Goal: Task Accomplishment & Management: Complete application form

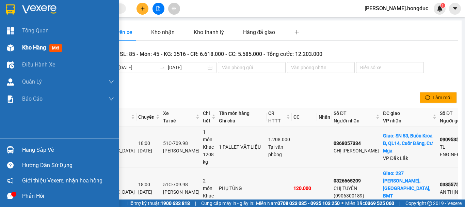
click at [31, 47] on span "Kho hàng" at bounding box center [34, 47] width 24 height 6
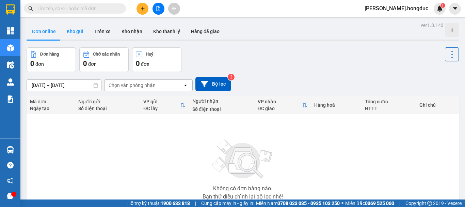
click at [74, 33] on button "Kho gửi" at bounding box center [75, 31] width 28 height 16
type input "[DATE] – [DATE]"
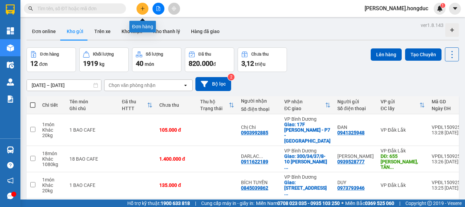
click at [144, 10] on icon "plus" at bounding box center [142, 8] width 5 height 5
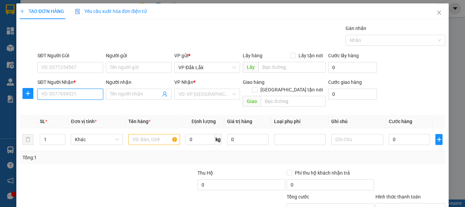
click at [80, 92] on input "SĐT Người Nhận *" at bounding box center [70, 94] width 66 height 11
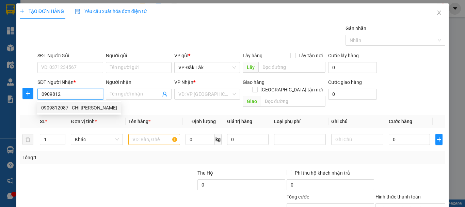
click at [77, 109] on div "0909812087 - CHỊ [PERSON_NAME]" at bounding box center [79, 107] width 76 height 7
type input "0909812087"
type input "CHỊ [PERSON_NAME]"
checkbox input "true"
type input "35/6 [PERSON_NAME], TÂN THỚI NHẤT, Q.12"
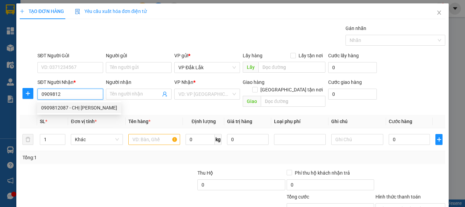
type input "200.000"
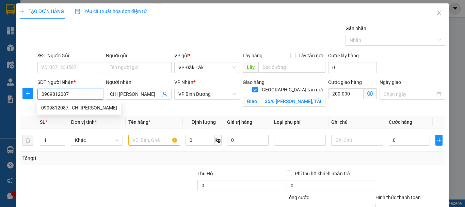
type input "400.000"
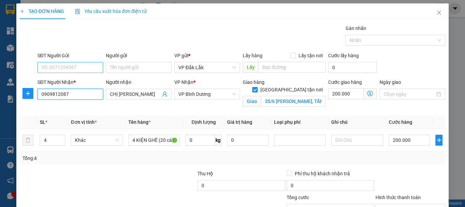
type input "0909812087"
click at [84, 68] on input "SĐT Người Gửi" at bounding box center [70, 67] width 66 height 11
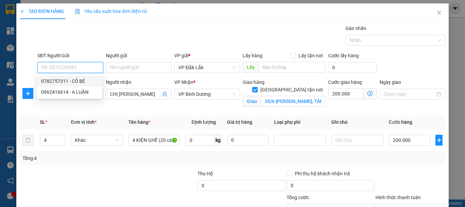
click at [80, 79] on div "0782757311 - CÔ BÉ" at bounding box center [69, 80] width 57 height 7
type input "0782757311"
type input "CÔ BÉ"
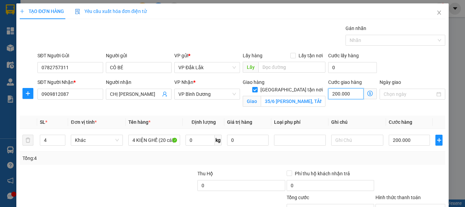
click at [352, 93] on input "200.000" at bounding box center [345, 93] width 35 height 11
type input "1"
type input "200.001"
type input "14"
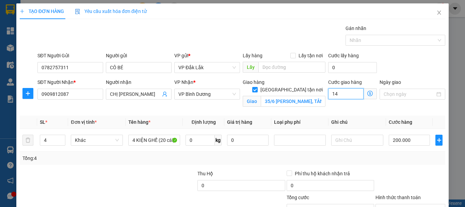
type input "200.014"
type input "140"
type input "200.140"
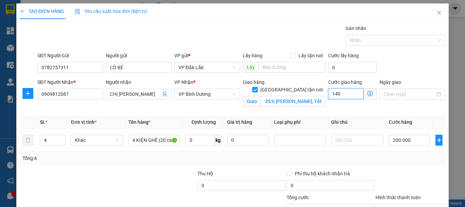
type input "1.400"
type input "201.400"
type input "14.000"
type input "214.000"
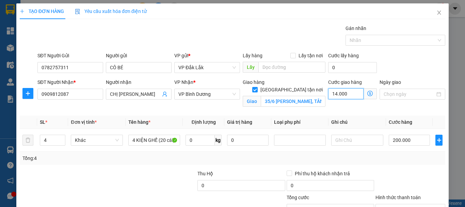
type input "214.000"
type input "140.000"
type input "340.000"
type input "140.000"
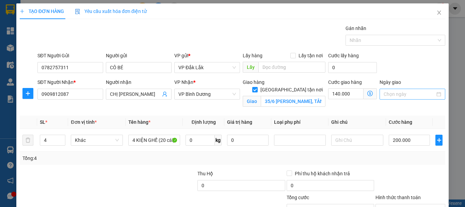
click at [388, 95] on input "Ngày giao" at bounding box center [409, 93] width 51 height 7
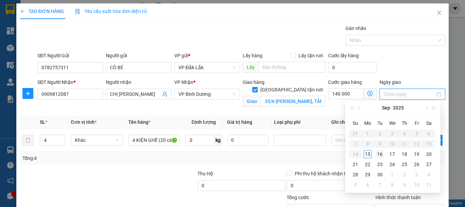
type input "[DATE]"
click at [379, 153] on div "16" at bounding box center [380, 154] width 8 height 8
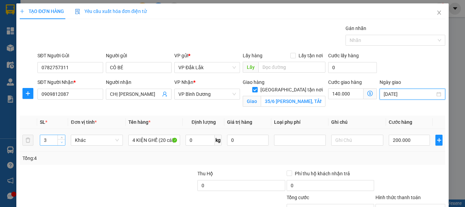
click at [63, 143] on span "down" at bounding box center [62, 142] width 4 height 4
type input "2"
click at [62, 142] on icon "down" at bounding box center [62, 142] width 2 height 2
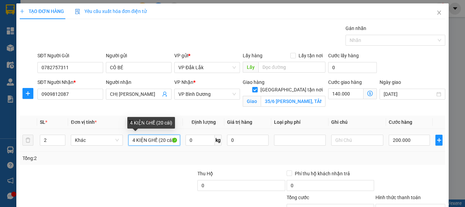
click at [134, 139] on input "4 KIỆN GHẾ (20 cái)" at bounding box center [154, 139] width 52 height 11
type input "2 THÙNG BÁNH"
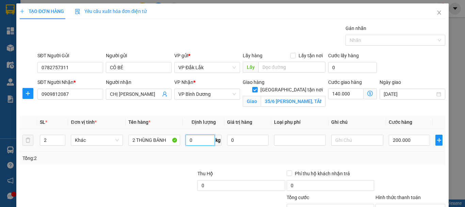
click at [195, 140] on input "0" at bounding box center [200, 139] width 29 height 11
type input "28"
click at [408, 137] on input "200.000" at bounding box center [410, 139] width 42 height 11
type input "0"
type input "140.000"
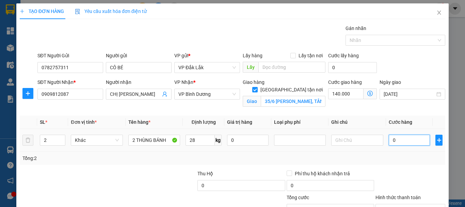
type input "140.000"
type input "08"
type input "140.008"
type input "080"
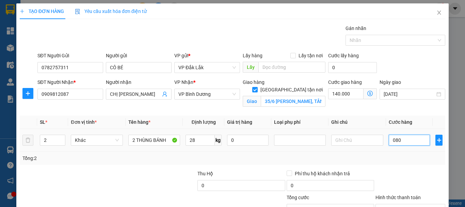
type input "140.080"
type input "0.800"
type input "140.800"
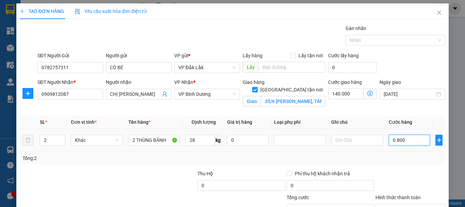
type input "08.000"
type input "148.000"
type input "080.000"
type input "220.000"
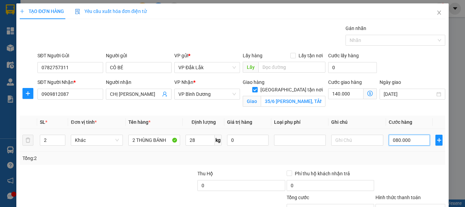
type input "220.000"
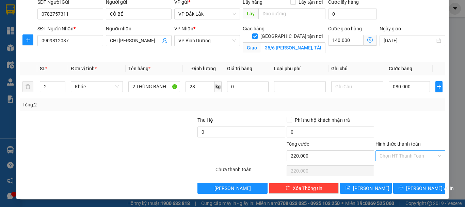
type input "80.000"
click at [398, 156] on input "Hình thức thanh toán" at bounding box center [408, 155] width 57 height 10
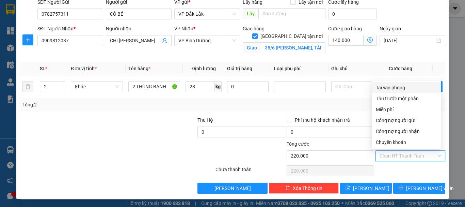
click at [398, 86] on div "Tại văn phòng" at bounding box center [406, 87] width 61 height 7
type input "0"
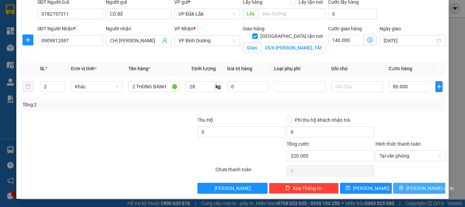
click at [403, 186] on icon "printer" at bounding box center [401, 187] width 5 height 5
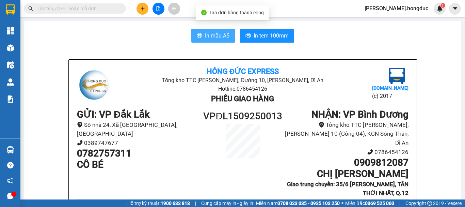
click at [215, 33] on span "In mẫu A5" at bounding box center [217, 35] width 25 height 9
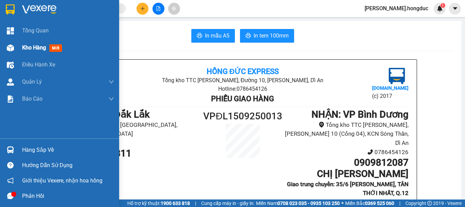
click at [30, 46] on span "Kho hàng" at bounding box center [34, 47] width 24 height 6
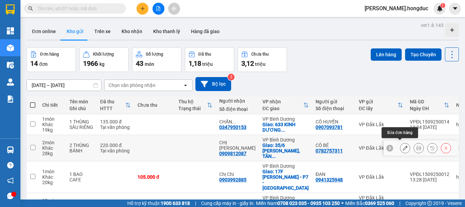
click at [403, 145] on icon at bounding box center [405, 147] width 5 height 5
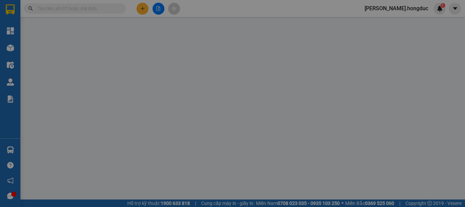
type input "0782757311"
type input "CÔ BÉ"
type input "0909812087"
type input "CHỊ [PERSON_NAME]"
checkbox input "true"
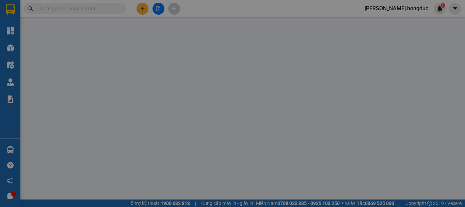
type input "35/6 [PERSON_NAME], TÂN THỚI NHẤT, Q.12"
type input "220.000"
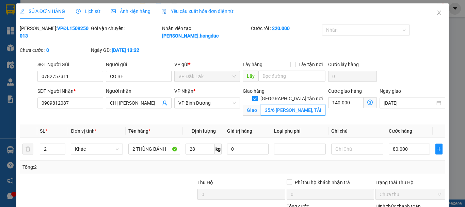
click at [272, 105] on input "35/6 [PERSON_NAME], TÂN THỚI NHẤT, Q.12" at bounding box center [293, 110] width 65 height 11
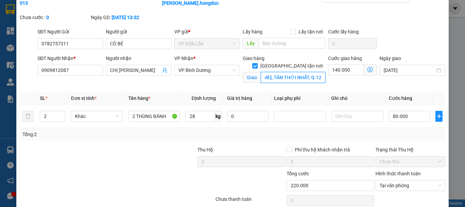
scroll to position [55, 0]
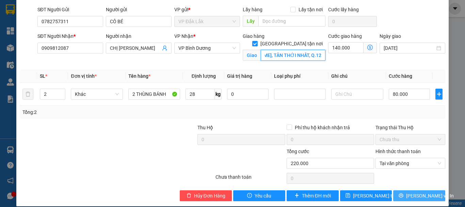
type input "CC TECKCO 287 [PERSON_NAME], TÂN THỚI NHẤT, Q.12"
click at [403, 193] on icon "printer" at bounding box center [401, 195] width 4 height 4
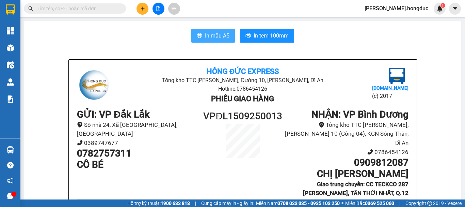
click at [217, 32] on span "In mẫu A5" at bounding box center [217, 35] width 25 height 9
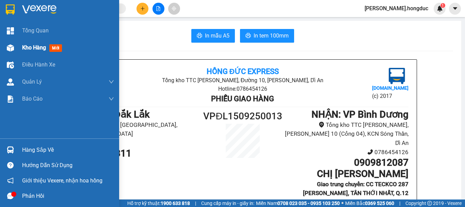
click at [29, 50] on span "Kho hàng" at bounding box center [34, 47] width 24 height 6
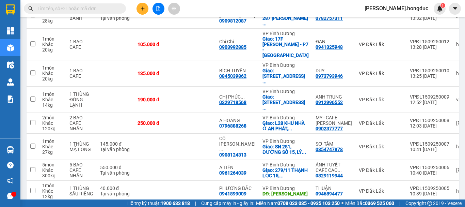
scroll to position [153, 0]
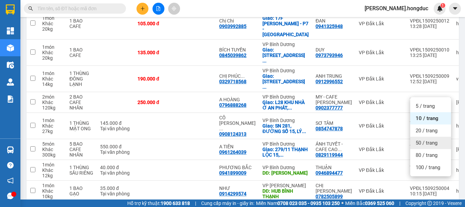
click at [425, 144] on span "50 / trang" at bounding box center [427, 142] width 22 height 7
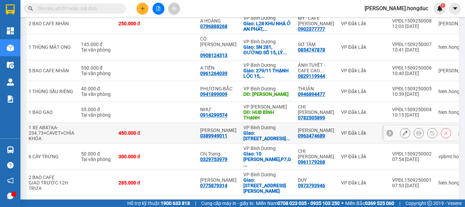
scroll to position [0, 45]
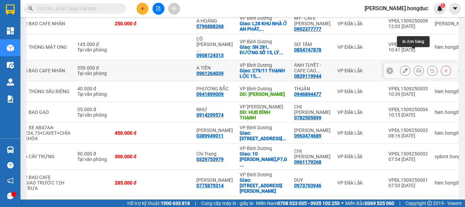
click at [416, 68] on icon at bounding box center [418, 70] width 5 height 5
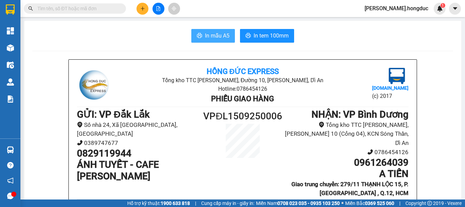
click at [222, 39] on span "In mẫu A5" at bounding box center [217, 35] width 25 height 9
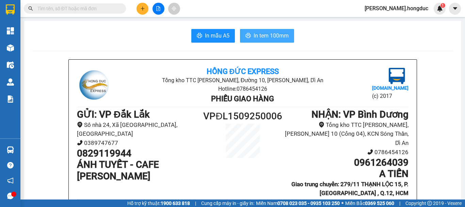
click at [254, 36] on span "In tem 100mm" at bounding box center [271, 35] width 35 height 9
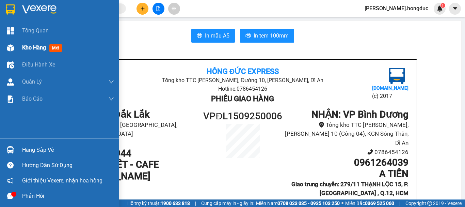
click at [24, 46] on span "Kho hàng" at bounding box center [34, 47] width 24 height 6
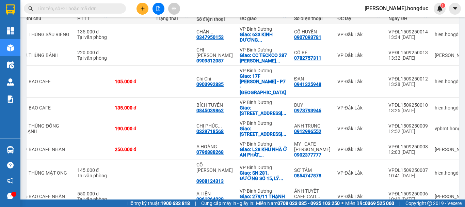
scroll to position [95, 0]
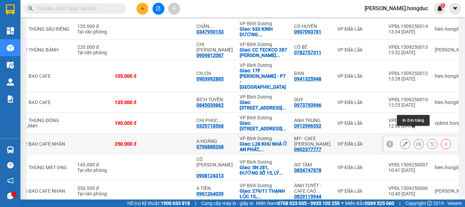
click at [416, 141] on icon at bounding box center [418, 143] width 5 height 5
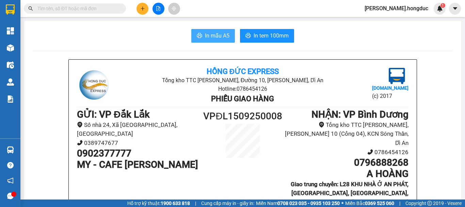
click at [218, 35] on span "In mẫu A5" at bounding box center [217, 35] width 25 height 9
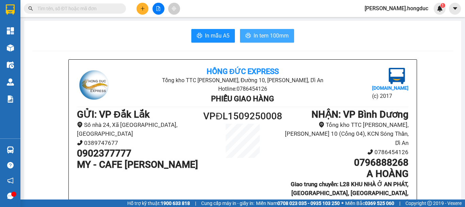
click at [277, 37] on span "In tem 100mm" at bounding box center [271, 35] width 35 height 9
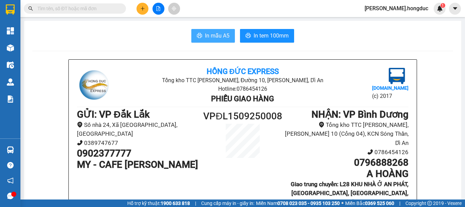
click at [213, 35] on span "In mẫu A5" at bounding box center [217, 35] width 25 height 9
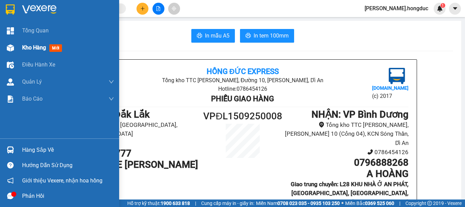
click at [35, 47] on span "Kho hàng" at bounding box center [34, 47] width 24 height 6
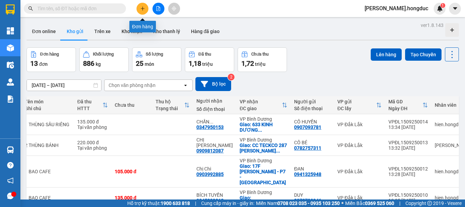
click at [139, 6] on button at bounding box center [143, 9] width 12 height 12
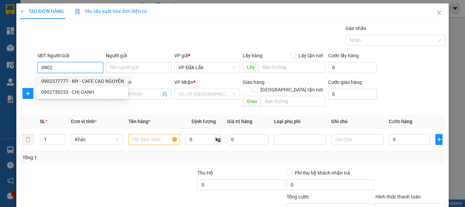
click at [83, 77] on div "0902377777 - MY - CAFE CAO NGUYÊN" at bounding box center [82, 80] width 83 height 7
type input "0902377777"
type input "MY - CAFE [PERSON_NAME]"
type input "0796888268"
type input "A HOÀNG"
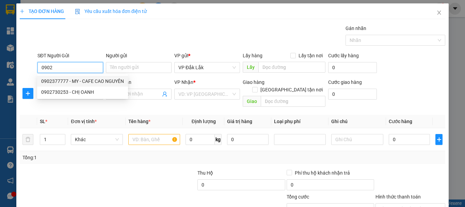
checkbox input "true"
type input "L28 KHU NHÀ Ở AN PHÁT, [GEOGRAPHIC_DATA], [GEOGRAPHIC_DATA], [GEOGRAPHIC_DATA]"
type input "90.000"
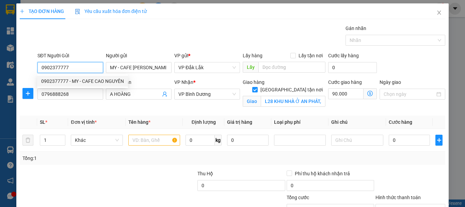
type input "250.000"
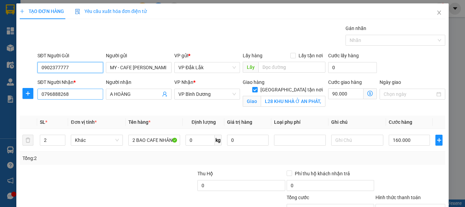
type input "0902377777"
click at [83, 94] on input "0796888268" at bounding box center [70, 94] width 66 height 11
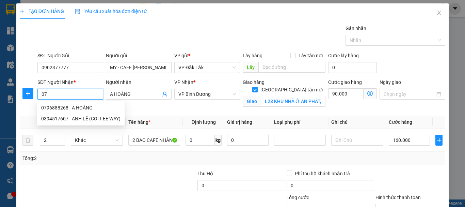
type input "0"
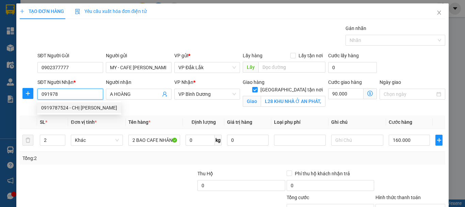
click at [79, 108] on div "0919787524 - CHỊ [PERSON_NAME]" at bounding box center [79, 107] width 76 height 7
type input "0919787524"
type input "CHỊ [PERSON_NAME]"
type input "CF THỜI HƯNG, CHỌ [GEOGRAPHIC_DATA], [GEOGRAPHIC_DATA], [GEOGRAPHIC_DATA], [GEO…"
type input "880.000"
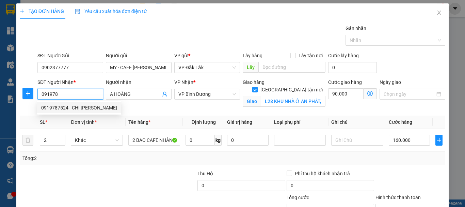
type input "880.000"
type input "720.000"
type input "1.440.000"
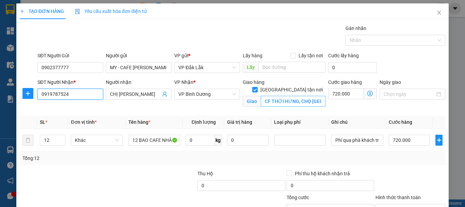
type input "0919787524"
click at [308, 96] on input "CF THỜI HƯNG, CHỌ [GEOGRAPHIC_DATA], [GEOGRAPHIC_DATA], [GEOGRAPHIC_DATA], [GEO…" at bounding box center [293, 101] width 65 height 11
click at [307, 96] on input "CF THỜI HƯNG, CHỌ [GEOGRAPHIC_DATA], [GEOGRAPHIC_DATA], [GEOGRAPHIC_DATA], [GEO…" at bounding box center [293, 101] width 65 height 11
type input "CF THỜI HƯNG, [GEOGRAPHIC_DATA], [GEOGRAPHIC_DATA], [GEOGRAPHIC_DATA], [GEOGRAP…"
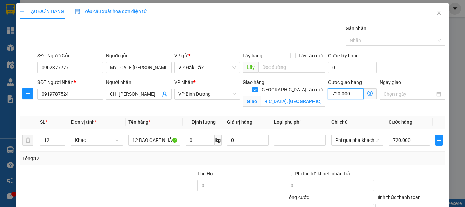
scroll to position [0, 0]
click at [350, 94] on input "720.000" at bounding box center [345, 93] width 35 height 11
type input "720.006"
type input "60"
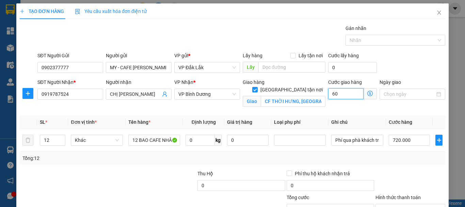
type input "720.060"
type input "600"
type input "720.600"
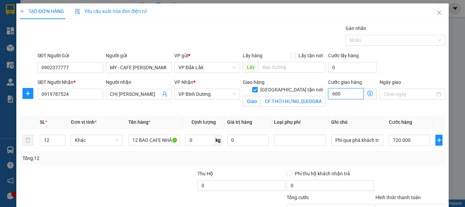
type input "6.000"
type input "726.000"
type input "60.000"
type input "780.000"
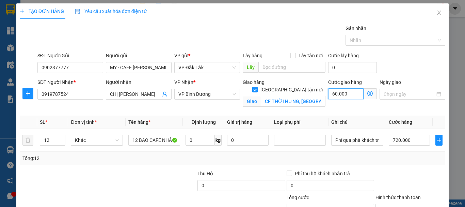
type input "780.000"
type input "600.000"
type input "1.320.000"
type input "600.000"
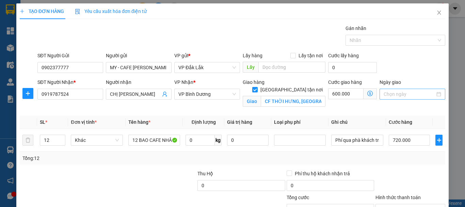
click at [386, 92] on input "Ngày giao" at bounding box center [409, 93] width 51 height 7
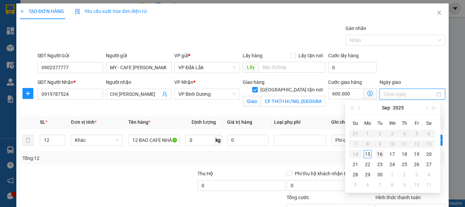
type input "[DATE]"
click at [383, 154] on div "16" at bounding box center [380, 154] width 8 height 8
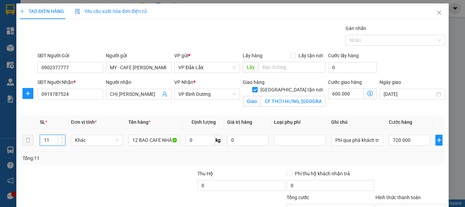
click at [61, 143] on icon "down" at bounding box center [62, 142] width 2 height 2
type input "10"
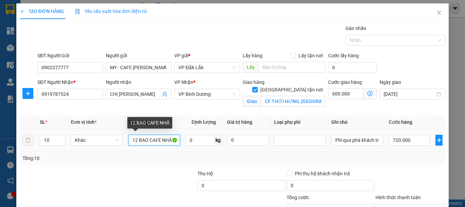
click at [136, 140] on input "12 BAO CAFE NHÂ" at bounding box center [154, 139] width 52 height 11
type input "10 BAO CAFE NHÂ"
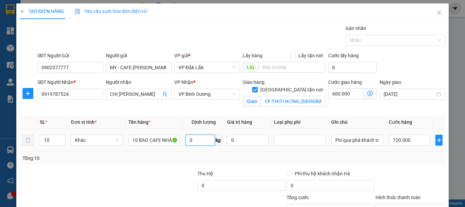
click at [192, 140] on input "0" at bounding box center [200, 139] width 29 height 11
type input "600"
click at [412, 140] on input "720.000" at bounding box center [410, 139] width 42 height 11
type input "600.006"
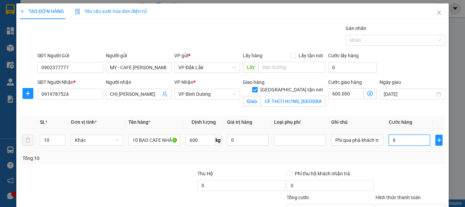
type input "60"
type input "600.060"
type input "600"
type input "600.600"
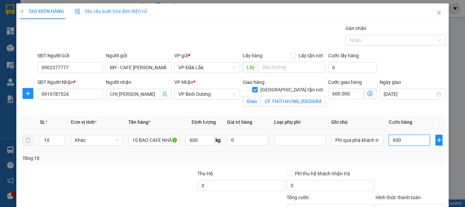
type input "600.600"
type input "6.000"
type input "606.000"
type input "60.000"
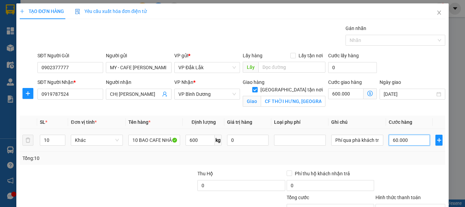
type input "660.000"
type input "600.000"
type input "1.200.000"
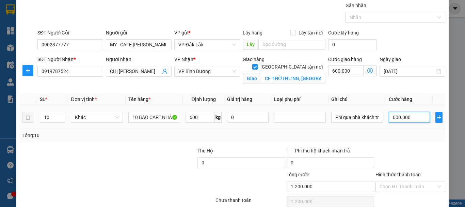
scroll to position [53, 0]
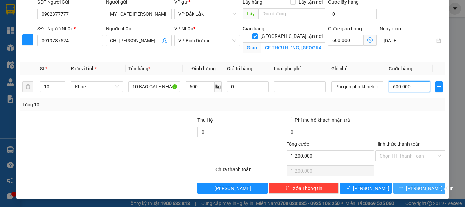
type input "600.000"
click at [407, 186] on button "[PERSON_NAME] và In" at bounding box center [419, 187] width 52 height 11
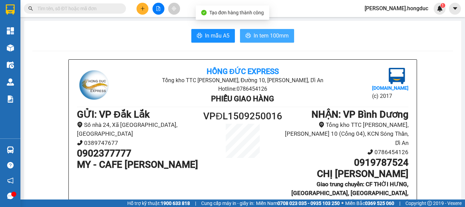
click at [260, 39] on span "In tem 100mm" at bounding box center [271, 35] width 35 height 9
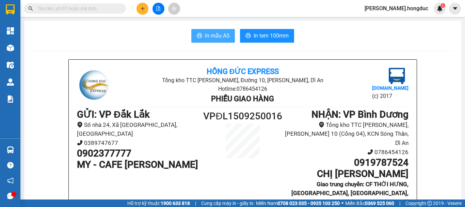
click at [212, 37] on span "In mẫu A5" at bounding box center [217, 35] width 25 height 9
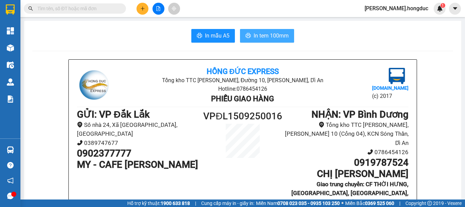
click at [262, 32] on span "In tem 100mm" at bounding box center [271, 35] width 35 height 9
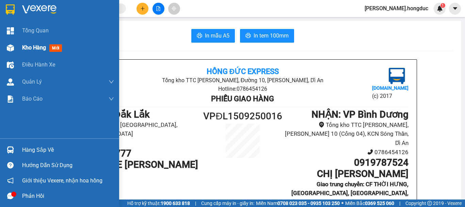
click at [31, 46] on span "Kho hàng" at bounding box center [34, 47] width 24 height 6
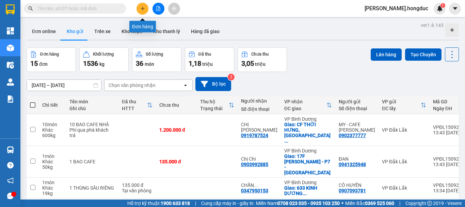
click at [144, 9] on icon "plus" at bounding box center [142, 8] width 5 height 5
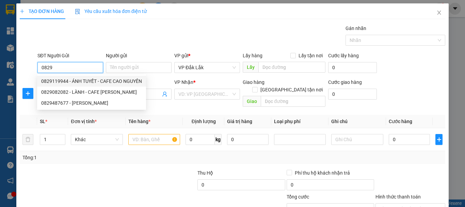
click at [81, 80] on div "0829119944 - ÁNH TUYẾT - CAFE CAO NGUYÊN" at bounding box center [91, 80] width 101 height 7
type input "0829119944"
type input "ÁNH TUYẾT - CAFE [PERSON_NAME]"
type input "0961264039"
type input "A TIẾN"
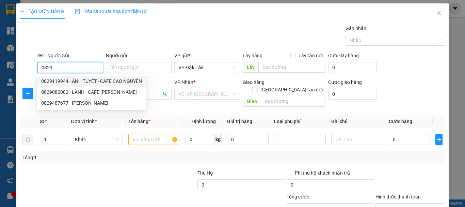
checkbox input "true"
type input "279/11 THẠNH LỘC 15, P.THẠNH LỘC , Q.12, HCM"
type input "150.000"
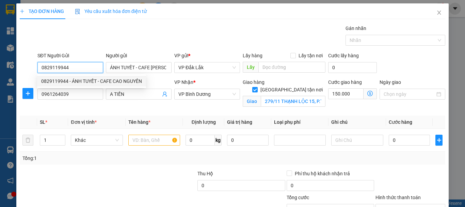
type input "550.000"
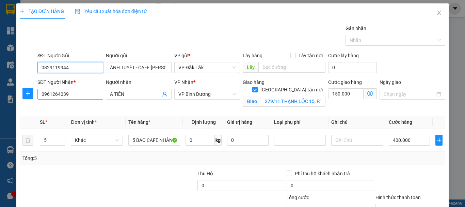
type input "0829119944"
click at [82, 90] on input "0961264039" at bounding box center [70, 94] width 66 height 11
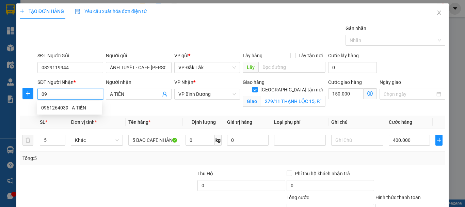
type input "0"
type input "0377206026"
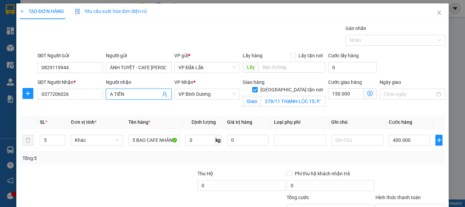
click at [131, 90] on span "A TIẾN" at bounding box center [139, 94] width 66 height 11
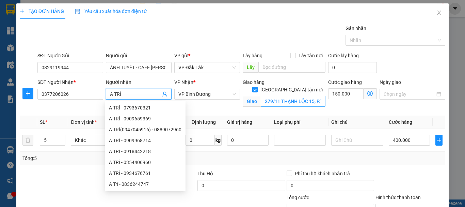
type input "A TRÍ"
click at [275, 96] on input "279/11 THẠNH LỘC 15, P.THẠNH LỘC , Q.12, HCM" at bounding box center [293, 101] width 65 height 11
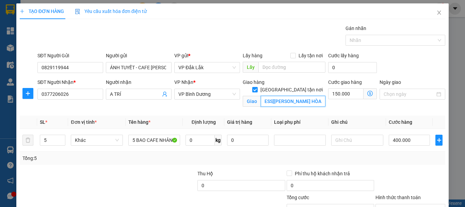
scroll to position [0, 72]
type input "[STREET_ADDRESS][PERSON_NAME] HÒA"
click at [349, 93] on input "150.000" at bounding box center [345, 93] width 35 height 11
type input "9"
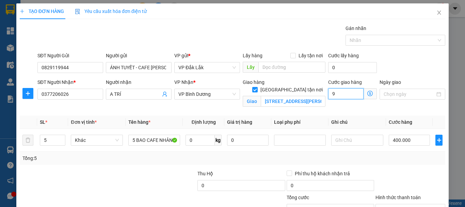
type input "400.009"
type input "90"
type input "400.090"
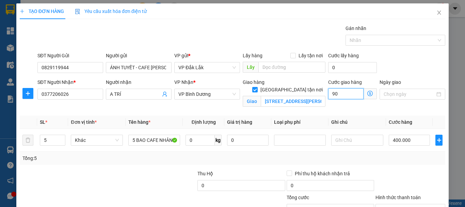
type input "900"
type input "400.900"
type input "9.000"
type input "409.000"
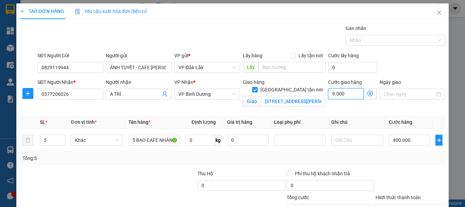
type input "409.000"
type input "90.000"
type input "490.000"
type input "90.000"
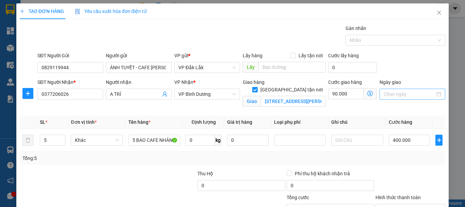
click at [401, 91] on input "Ngày giao" at bounding box center [409, 93] width 51 height 7
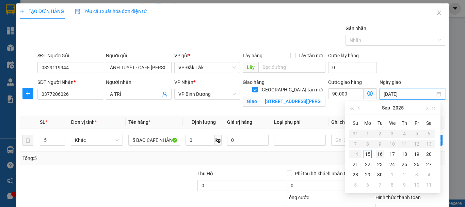
type input "[DATE]"
click at [379, 154] on div "16" at bounding box center [380, 154] width 8 height 8
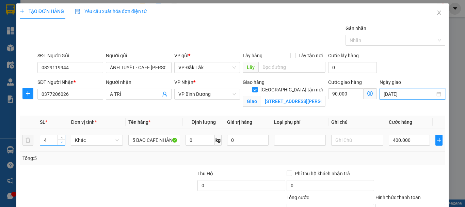
click at [62, 144] on span "down" at bounding box center [62, 142] width 4 height 4
type input "1"
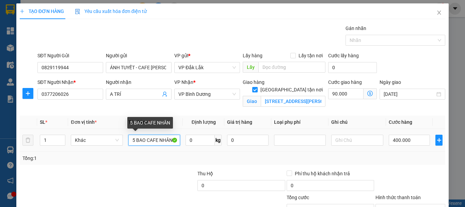
click at [133, 140] on input "5 BAO CAFE NHÂN" at bounding box center [154, 139] width 52 height 11
type input "1 BAO CAFE NHÂN"
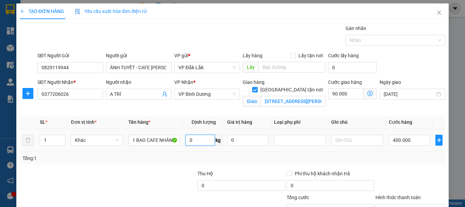
click at [195, 140] on input "0" at bounding box center [200, 139] width 29 height 11
type input "60"
click at [410, 140] on input "400.000" at bounding box center [410, 139] width 42 height 11
type input "90.008"
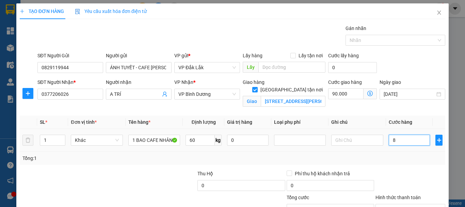
type input "80"
type input "90.080"
type input "800"
type input "90.800"
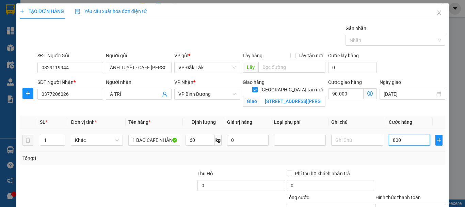
type input "90.800"
type input "8.000"
type input "98.000"
type input "80.000"
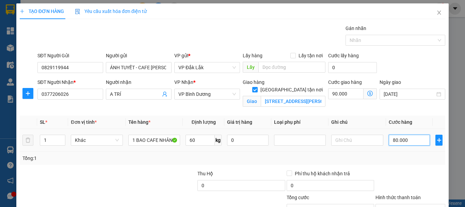
type input "170.000"
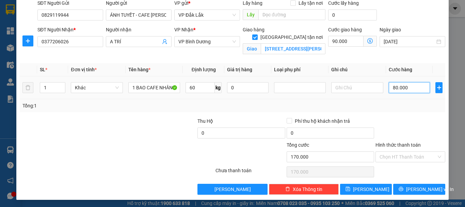
scroll to position [53, 0]
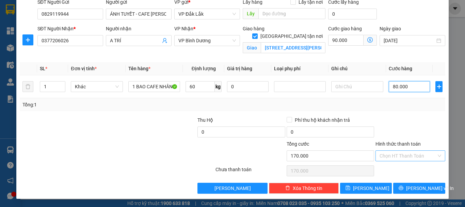
type input "80.000"
click at [401, 154] on input "Hình thức thanh toán" at bounding box center [408, 155] width 57 height 10
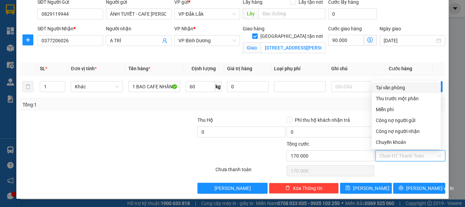
click at [399, 87] on div "Tại văn phòng" at bounding box center [406, 87] width 61 height 7
type input "0"
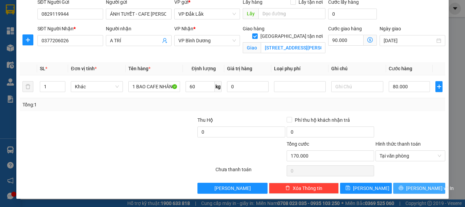
click at [409, 185] on button "[PERSON_NAME] và In" at bounding box center [419, 187] width 52 height 11
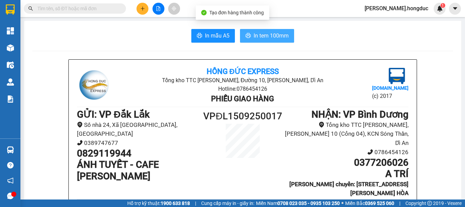
click at [254, 39] on span "In tem 100mm" at bounding box center [271, 35] width 35 height 9
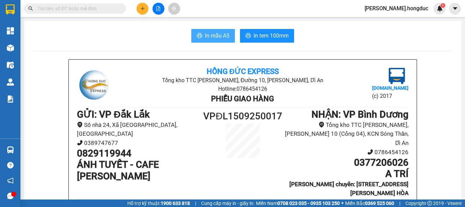
click at [213, 37] on span "In mẫu A5" at bounding box center [217, 35] width 25 height 9
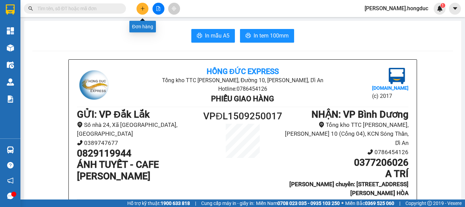
click at [144, 4] on button at bounding box center [143, 9] width 12 height 12
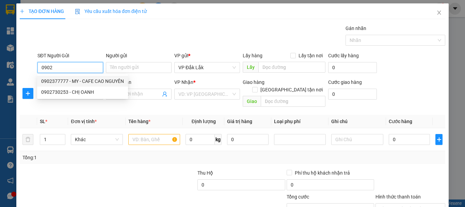
click at [75, 80] on div "0902377777 - MY - CAFE CAO NGUYÊN" at bounding box center [82, 80] width 83 height 7
type input "0902377777"
type input "MY - CAFE [PERSON_NAME]"
type input "0919787524"
type input "CHỊ [PERSON_NAME]"
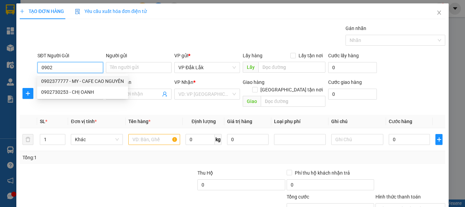
checkbox input "true"
type input "CF THỜI HƯNG, [GEOGRAPHIC_DATA], [GEOGRAPHIC_DATA], [GEOGRAPHIC_DATA], [GEOGRAP…"
type input "600.000"
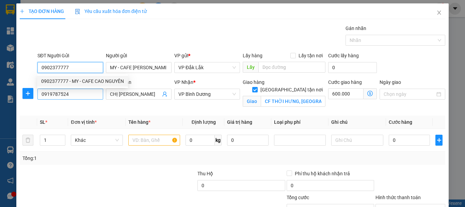
type input "1.200.000"
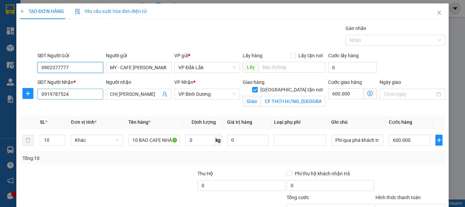
type input "0902377777"
click at [81, 96] on input "0919787524" at bounding box center [70, 94] width 66 height 11
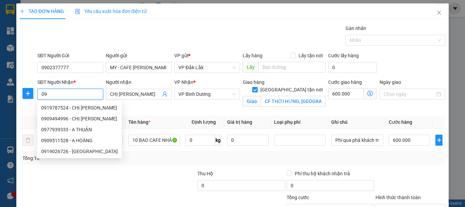
type input "0"
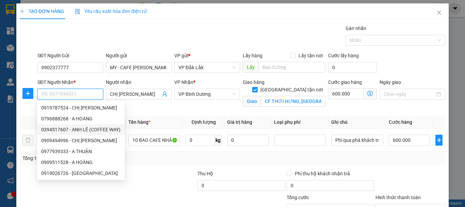
click at [85, 131] on div "0394517607 - ANH LÊ (COFFEE WAY)" at bounding box center [80, 129] width 79 height 7
type input "0394517607"
type input "ANH LÊ (COFFEE WAY)"
type input "73A LŨY BÁN BÍCH, P.TÂN PHÚ, [GEOGRAPHIC_DATA]"
type input "735.000"
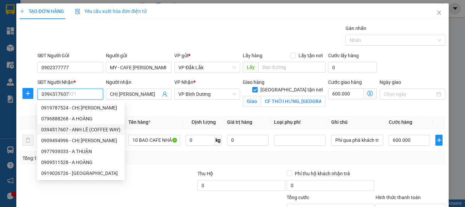
type input "735.000"
type input "135.000"
type input "250.000"
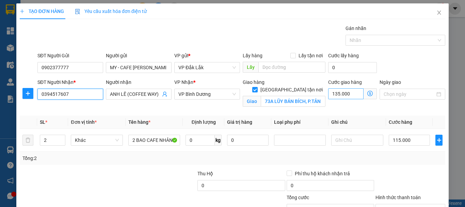
type input "0394517607"
click at [351, 96] on input "135.000" at bounding box center [345, 93] width 35 height 11
type input "9"
type input "115.009"
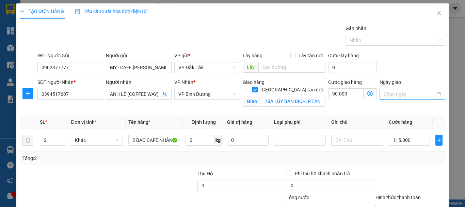
click at [394, 93] on input "Ngày giao" at bounding box center [409, 93] width 51 height 7
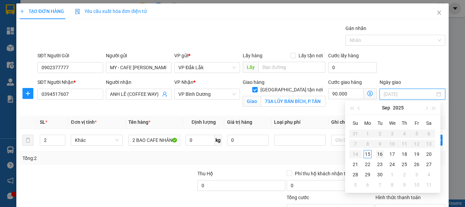
click at [382, 152] on div "16" at bounding box center [380, 154] width 8 height 8
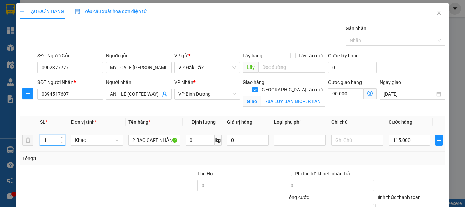
click at [63, 143] on span "Decrease Value" at bounding box center [61, 142] width 7 height 6
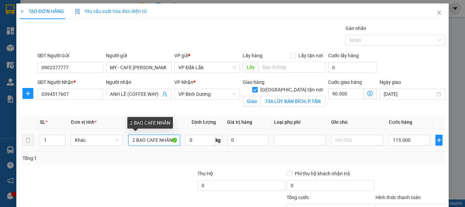
click at [133, 140] on input "2 BAO CAFE NHÂN" at bounding box center [154, 139] width 52 height 11
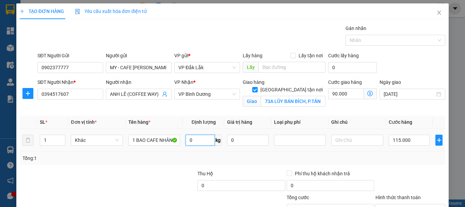
click at [195, 139] on input "0" at bounding box center [200, 139] width 29 height 11
click at [411, 140] on input "115.000" at bounding box center [410, 139] width 42 height 11
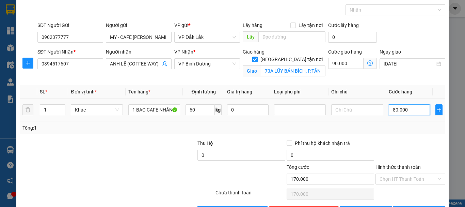
scroll to position [53, 0]
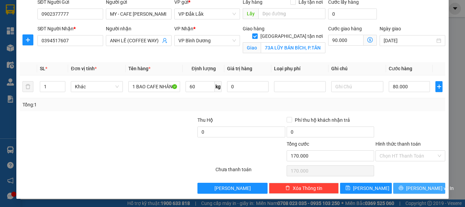
click at [409, 187] on span "[PERSON_NAME] và In" at bounding box center [430, 187] width 48 height 7
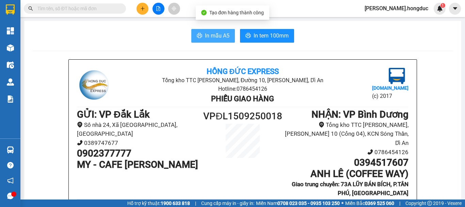
click at [221, 39] on span "In mẫu A5" at bounding box center [217, 35] width 25 height 9
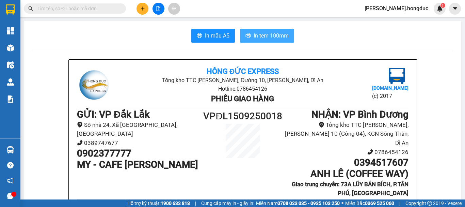
click at [270, 37] on span "In tem 100mm" at bounding box center [271, 35] width 35 height 9
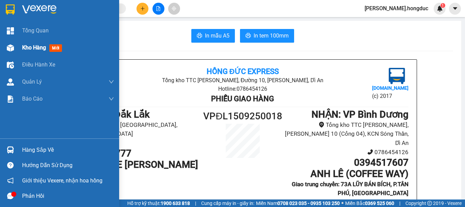
click at [35, 47] on span "Kho hàng" at bounding box center [34, 47] width 24 height 6
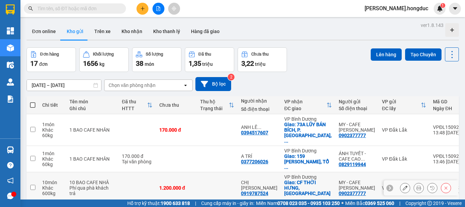
click at [403, 185] on icon at bounding box center [405, 187] width 5 height 5
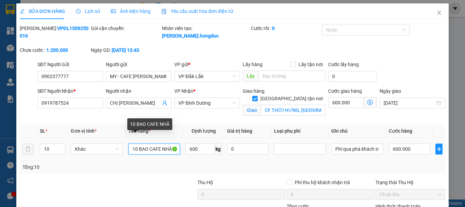
click at [161, 143] on input "10 BAO CAFE NHÂ" at bounding box center [154, 148] width 52 height 11
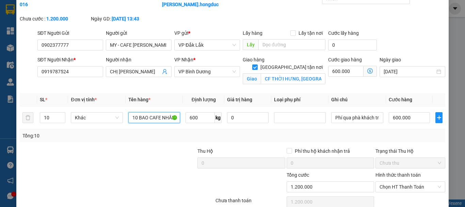
scroll to position [55, 0]
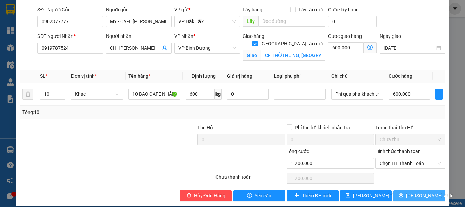
click at [395, 190] on button "[PERSON_NAME] và In" at bounding box center [419, 195] width 52 height 11
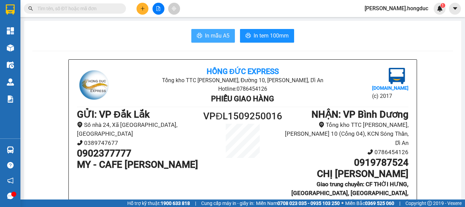
click at [209, 35] on span "In mẫu A5" at bounding box center [217, 35] width 25 height 9
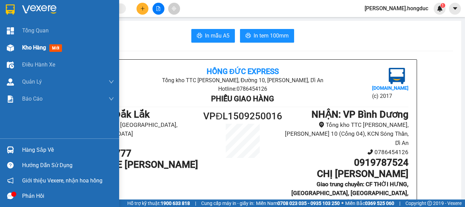
click at [23, 47] on span "Kho hàng" at bounding box center [34, 47] width 24 height 6
